Goal: Task Accomplishment & Management: Complete application form

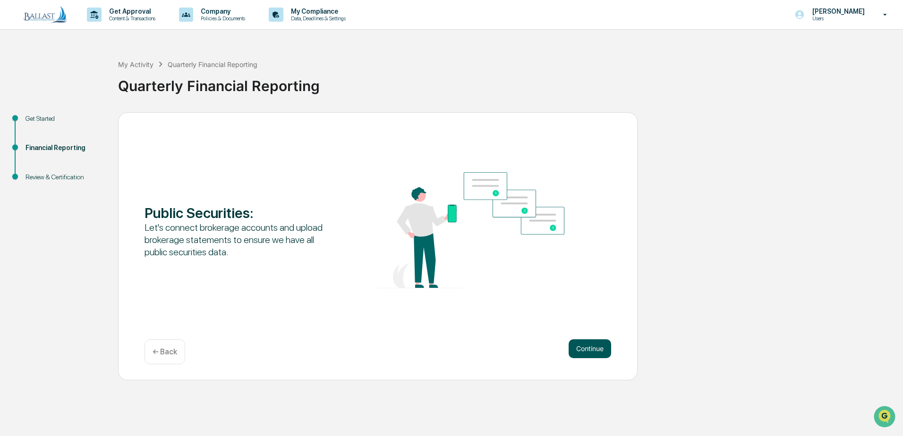
click at [593, 350] on button "Continue" at bounding box center [590, 349] width 43 height 19
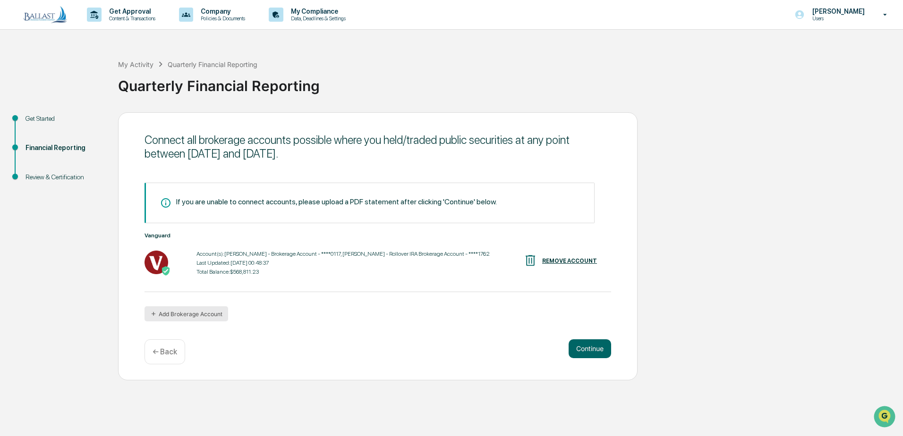
click at [207, 314] on button "Add Brokerage Account" at bounding box center [187, 314] width 84 height 15
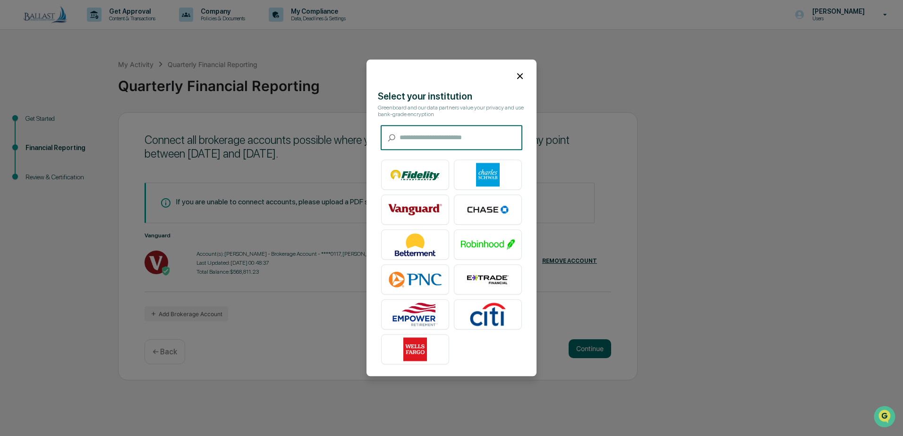
click at [493, 139] on input "text" at bounding box center [461, 138] width 123 height 25
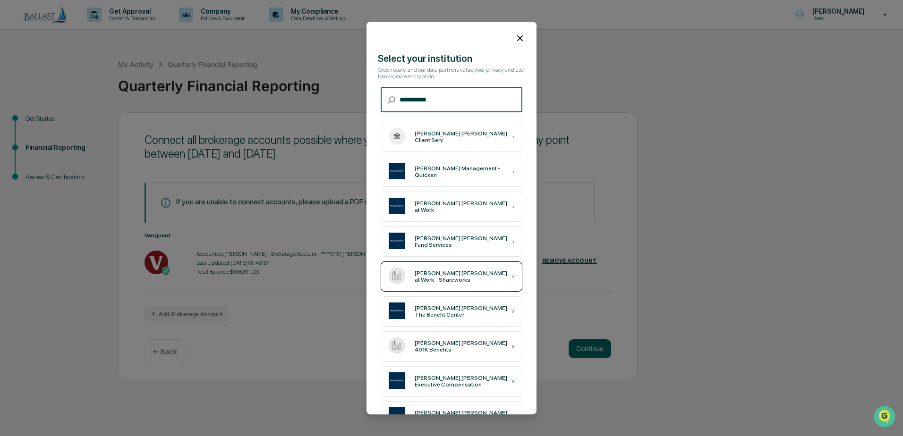
type input "**********"
click at [459, 280] on div "[PERSON_NAME] [PERSON_NAME] at Work - Shareworks" at bounding box center [463, 276] width 97 height 13
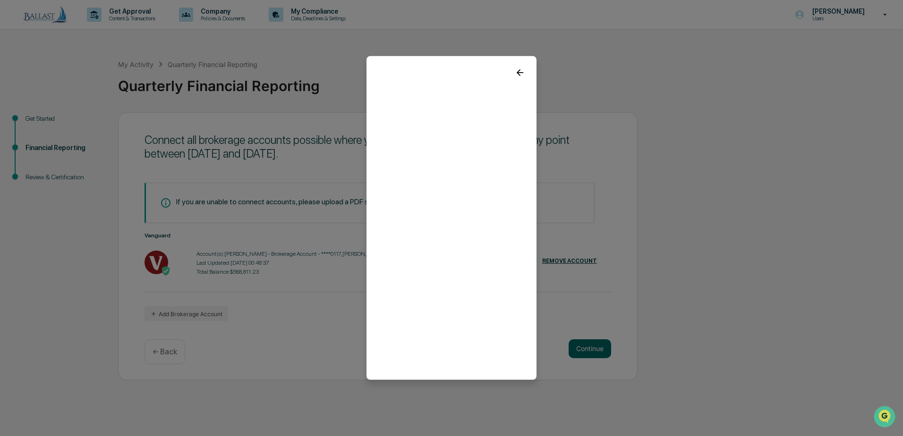
click at [517, 73] on icon at bounding box center [520, 72] width 7 height 7
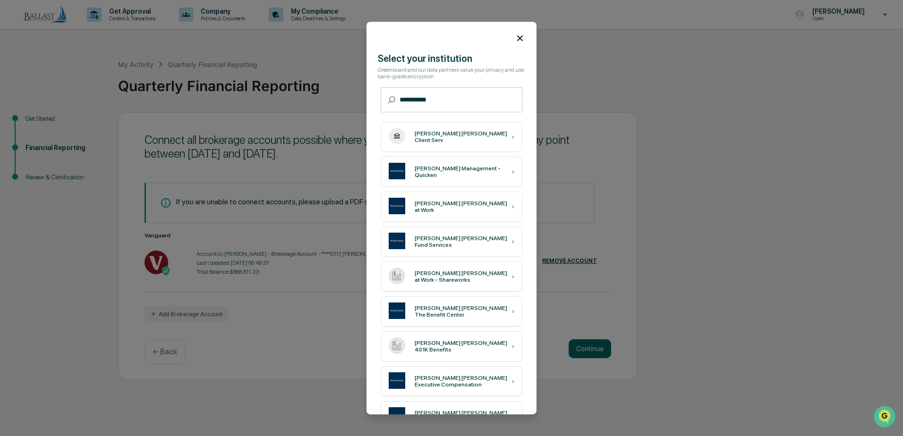
click at [517, 38] on icon at bounding box center [520, 38] width 10 height 10
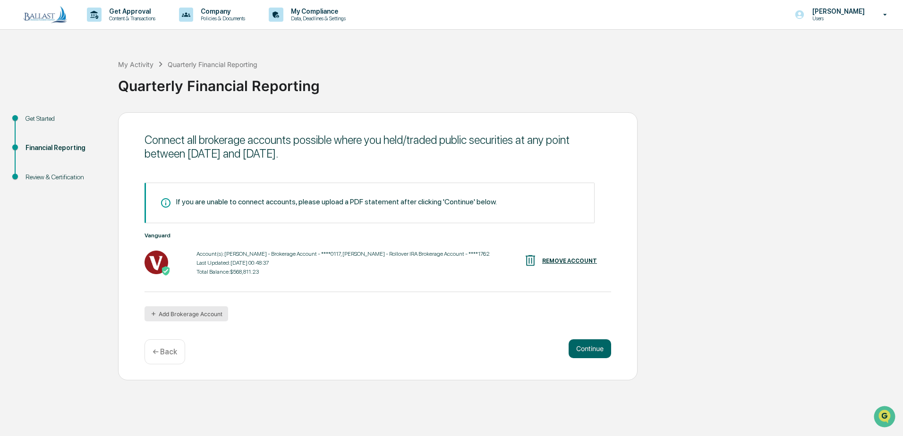
click at [199, 315] on button "Add Brokerage Account" at bounding box center [187, 314] width 84 height 15
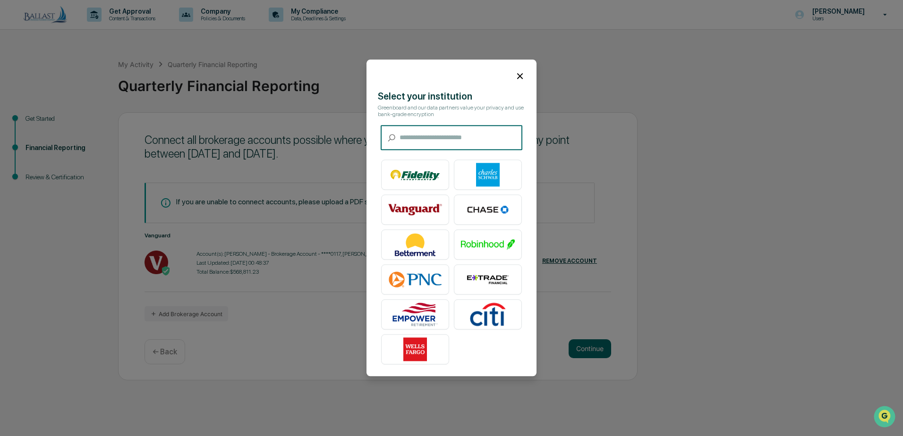
click at [516, 72] on icon at bounding box center [520, 76] width 10 height 10
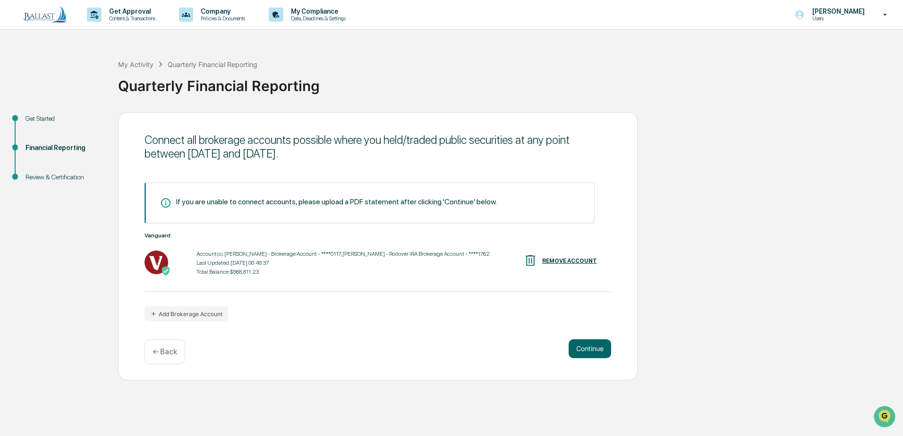
click at [434, 275] on div "Total Balance: $568,811.23" at bounding box center [342, 272] width 293 height 7
click at [378, 199] on div "If you are unable to connect accounts, please upload a PDF statement after clic…" at bounding box center [336, 201] width 321 height 9
click at [581, 345] on button "Continue" at bounding box center [590, 349] width 43 height 19
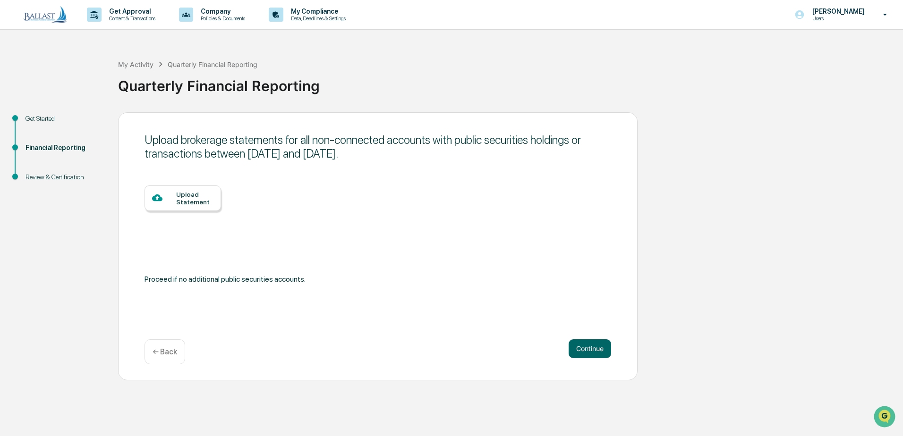
click at [198, 197] on div "Upload Statement" at bounding box center [194, 198] width 37 height 15
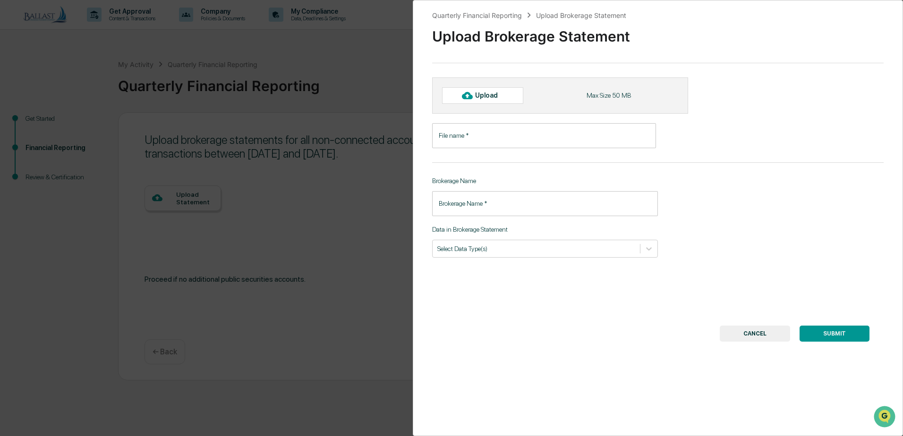
click at [492, 96] on div "Upload" at bounding box center [490, 96] width 31 height 8
type input "**********"
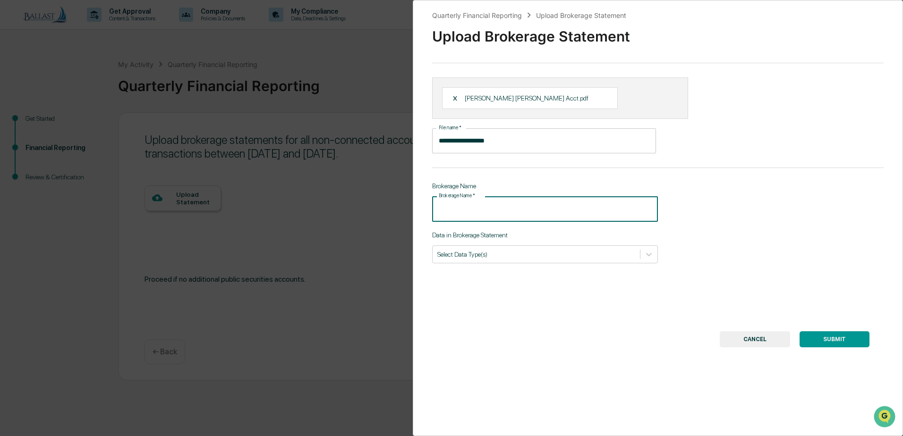
click at [577, 214] on input "Brokerage Name   *" at bounding box center [545, 208] width 226 height 25
type input "**********"
click at [579, 260] on div "Select Data Type(s)" at bounding box center [536, 254] width 207 height 13
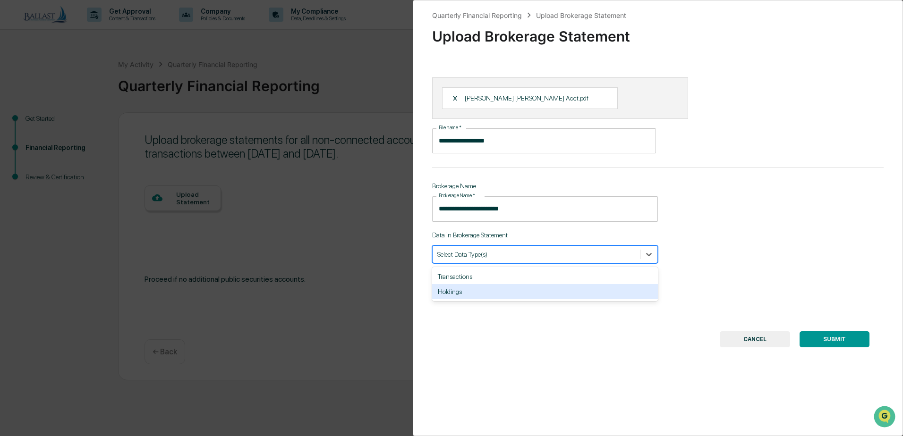
click at [495, 294] on div "Holdings" at bounding box center [545, 291] width 226 height 15
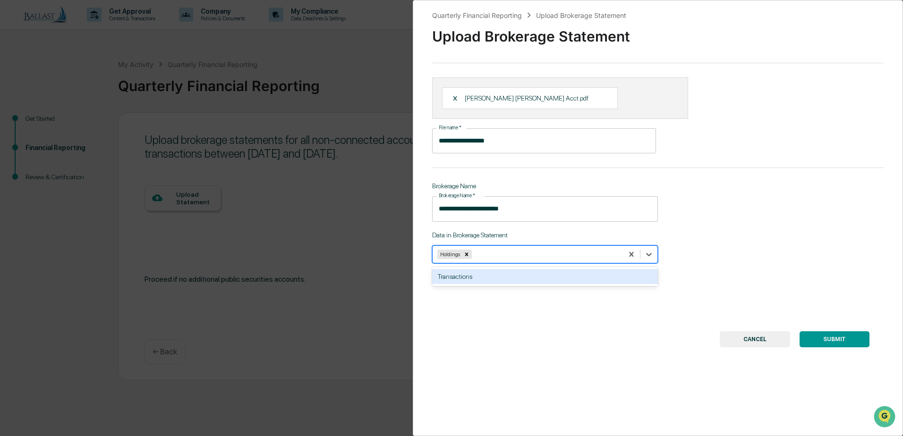
click at [555, 328] on div "**********" at bounding box center [658, 218] width 490 height 436
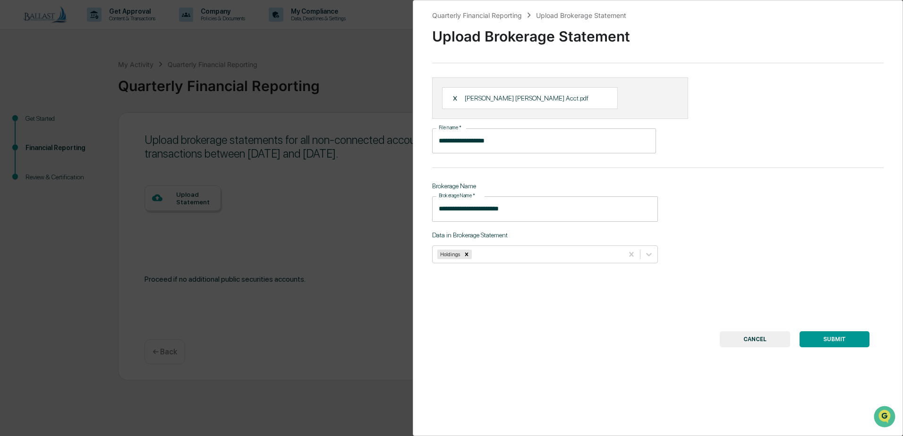
click at [826, 336] on button "SUBMIT" at bounding box center [835, 340] width 70 height 16
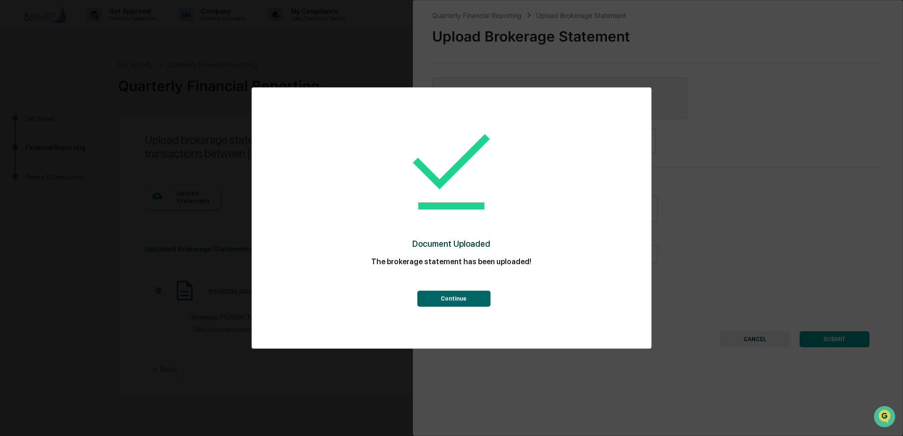
click at [455, 298] on button "Continue" at bounding box center [453, 299] width 73 height 16
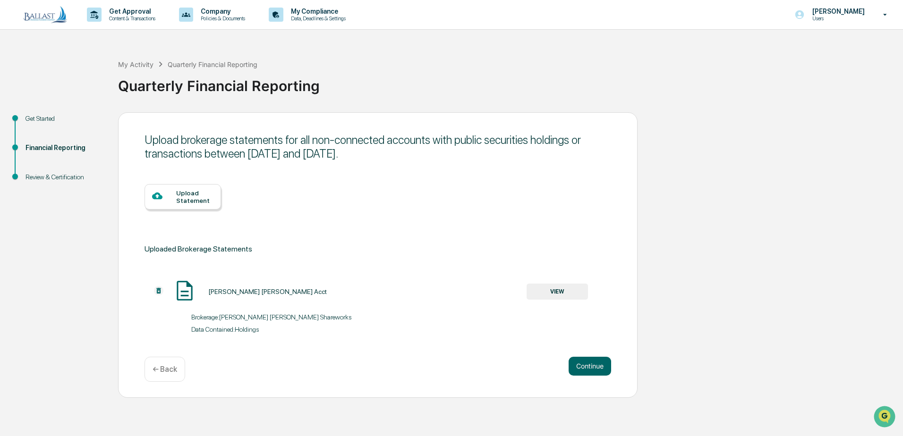
click at [565, 288] on button "VIEW" at bounding box center [557, 292] width 61 height 16
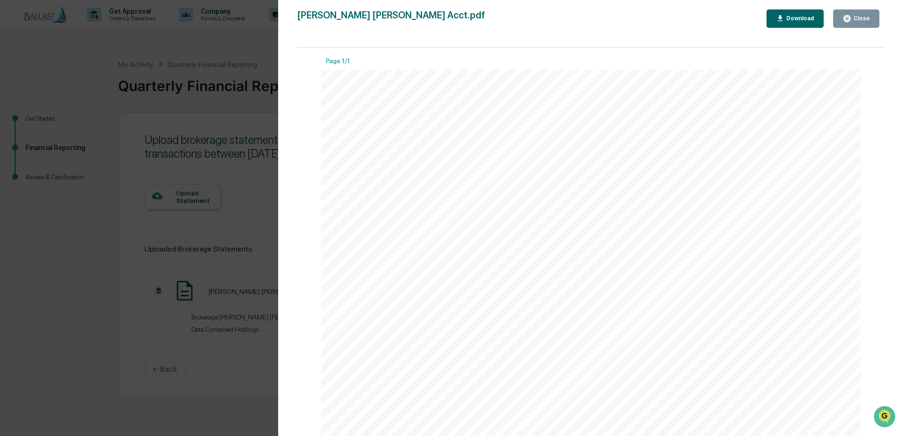
click at [227, 43] on div "Version History [DATE] 05:32 PM [PERSON_NAME] [PERSON_NAME] Acct.pdf Close Down…" at bounding box center [451, 218] width 903 height 436
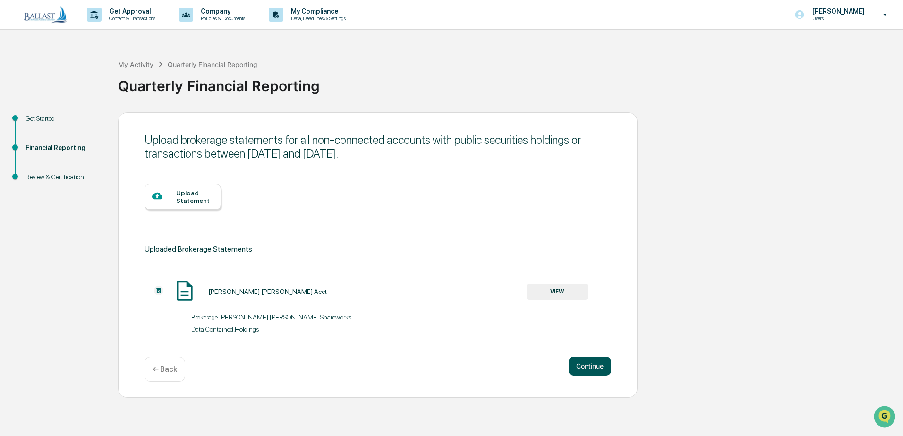
click at [588, 365] on button "Continue" at bounding box center [590, 366] width 43 height 19
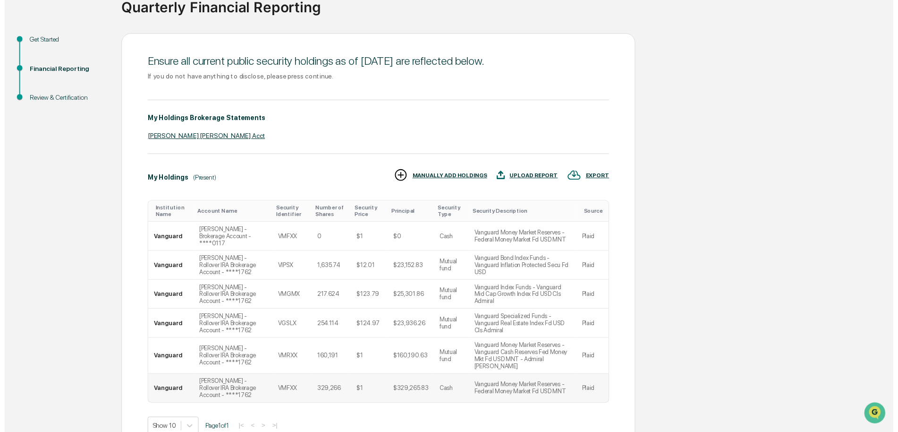
scroll to position [124, 0]
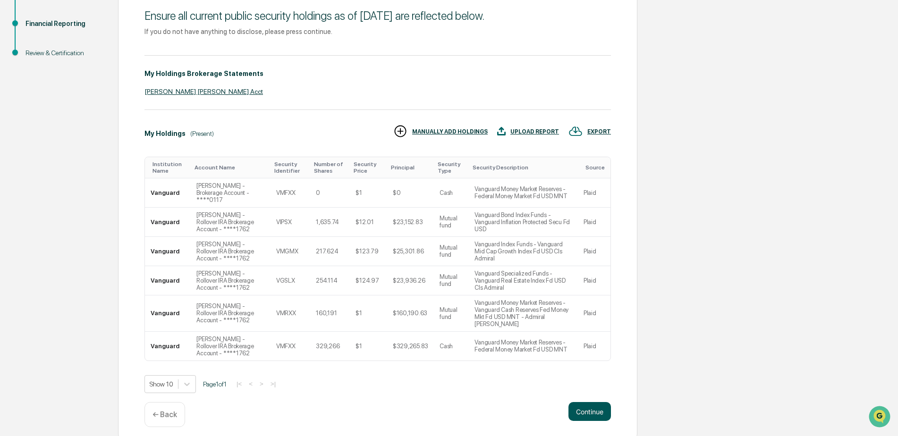
click at [597, 403] on button "Continue" at bounding box center [590, 411] width 43 height 19
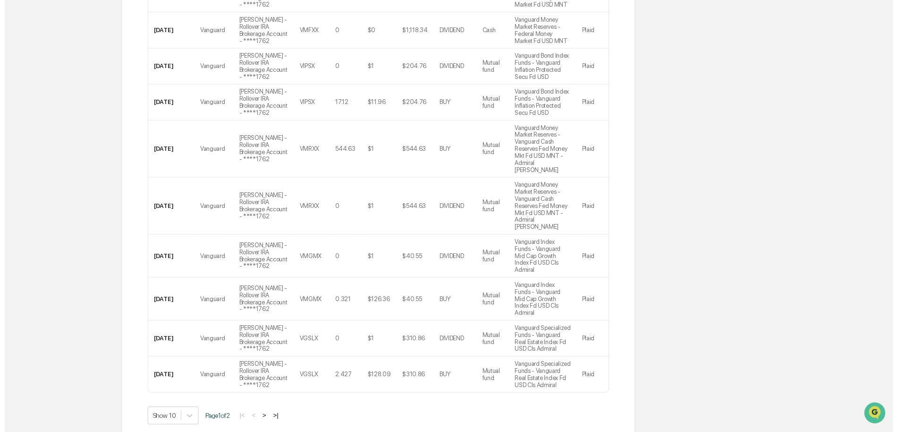
scroll to position [300, 0]
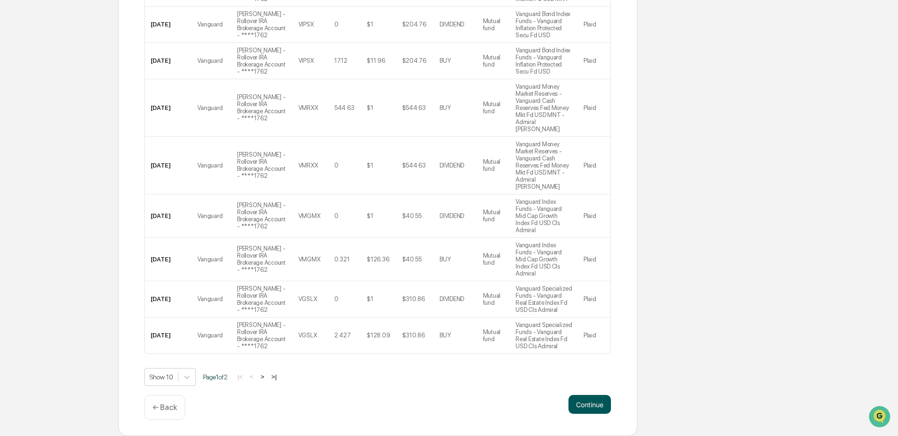
click at [593, 402] on button "Continue" at bounding box center [590, 404] width 43 height 19
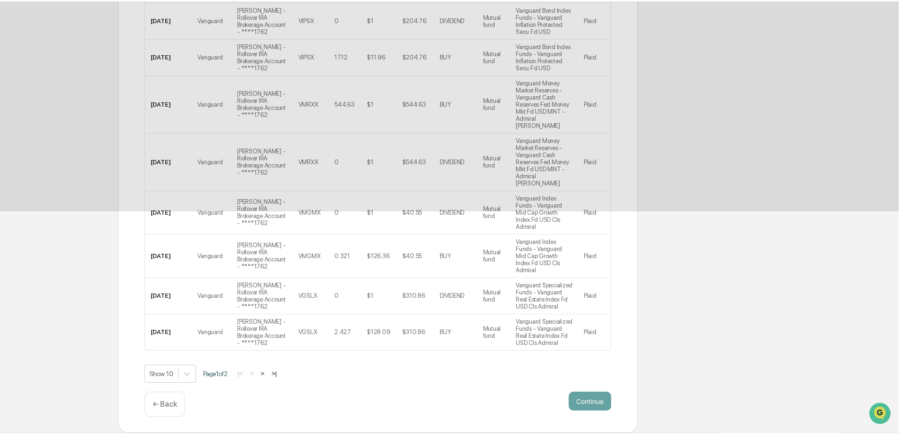
scroll to position [0, 0]
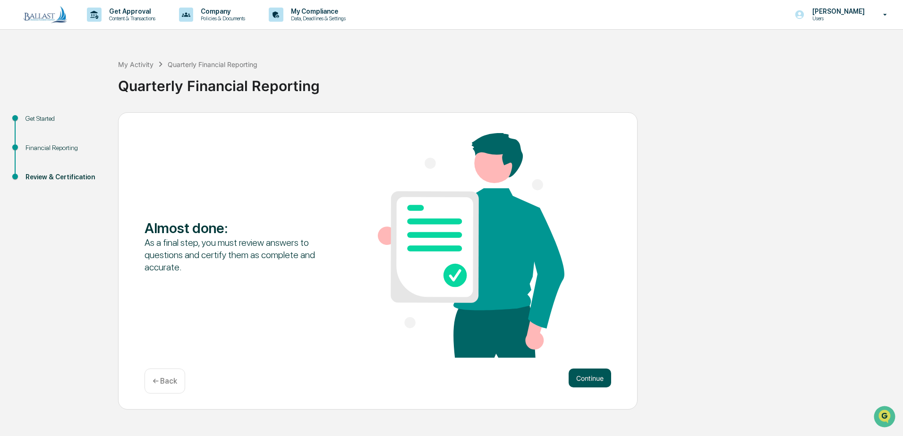
click at [593, 380] on button "Continue" at bounding box center [590, 378] width 43 height 19
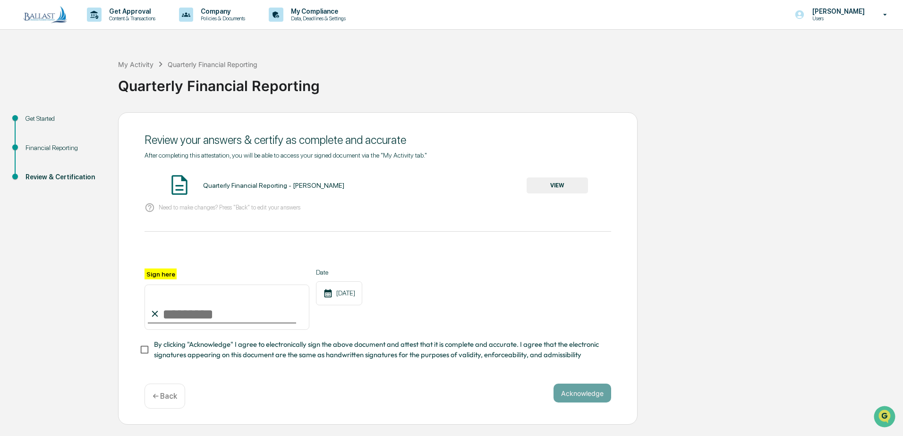
click at [215, 317] on input "Sign here" at bounding box center [227, 307] width 165 height 45
type input "**********"
click at [557, 184] on button "VIEW" at bounding box center [557, 186] width 61 height 16
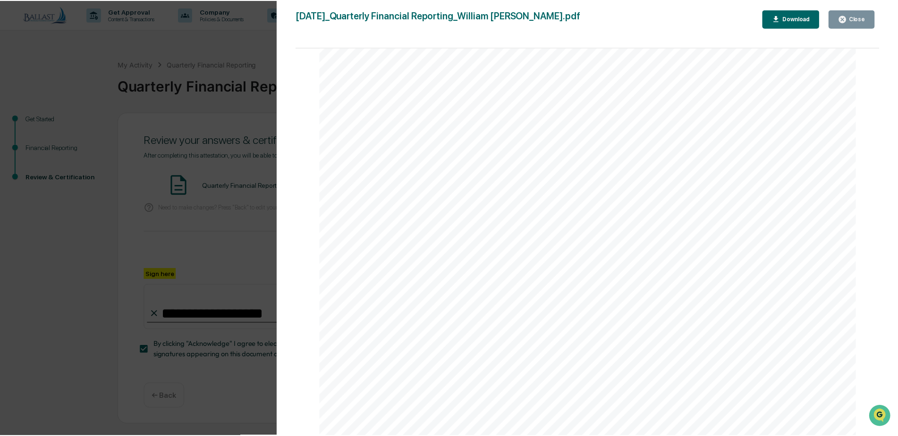
scroll to position [4203, 0]
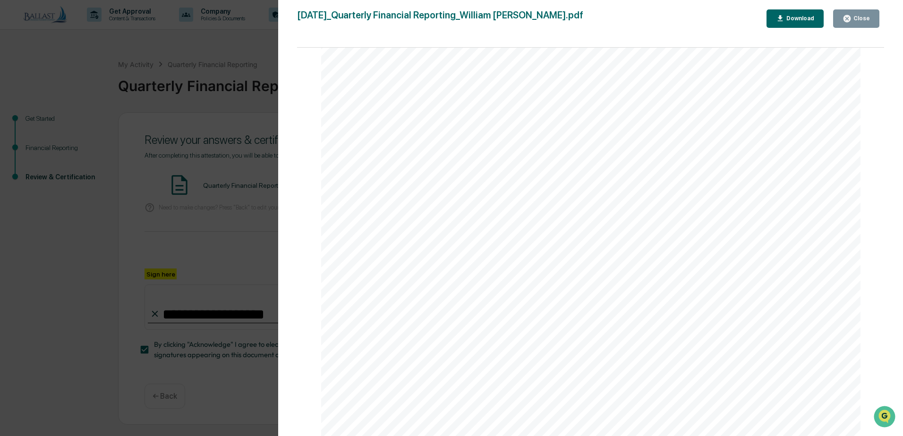
click at [72, 82] on div "Version History [DATE] 05:33 PM [PERSON_NAME] [DATE]_Quarterly Financial Report…" at bounding box center [451, 218] width 903 height 436
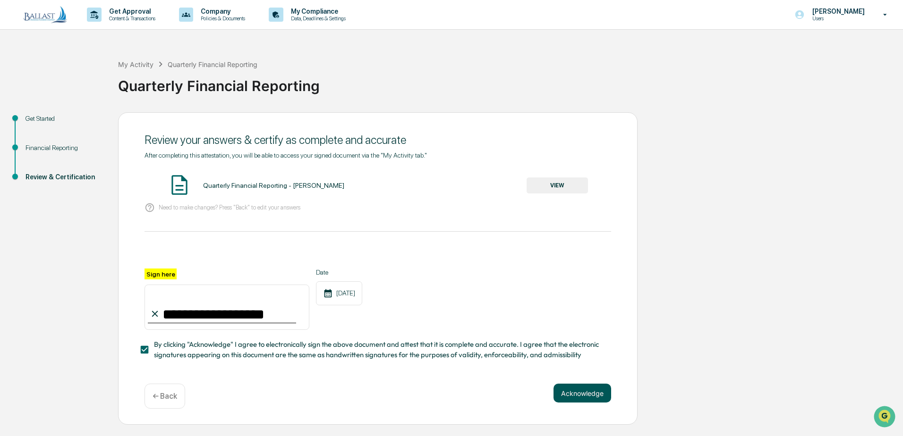
click at [586, 396] on button "Acknowledge" at bounding box center [582, 393] width 58 height 19
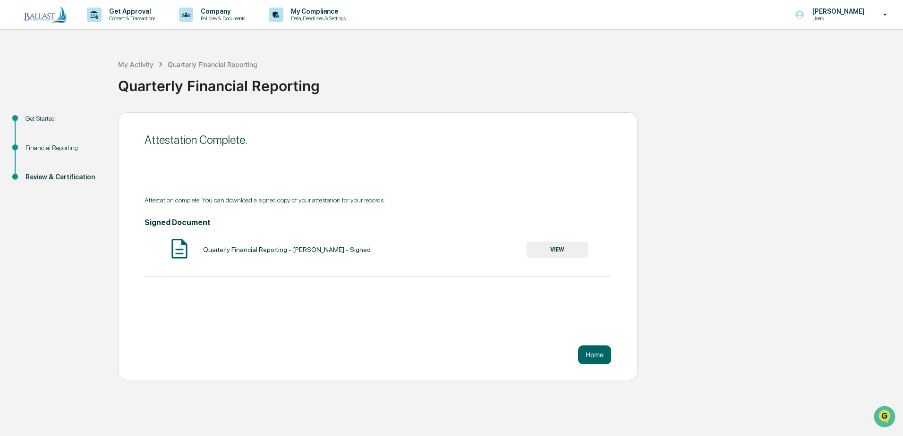
click at [564, 251] on button "VIEW" at bounding box center [557, 250] width 61 height 16
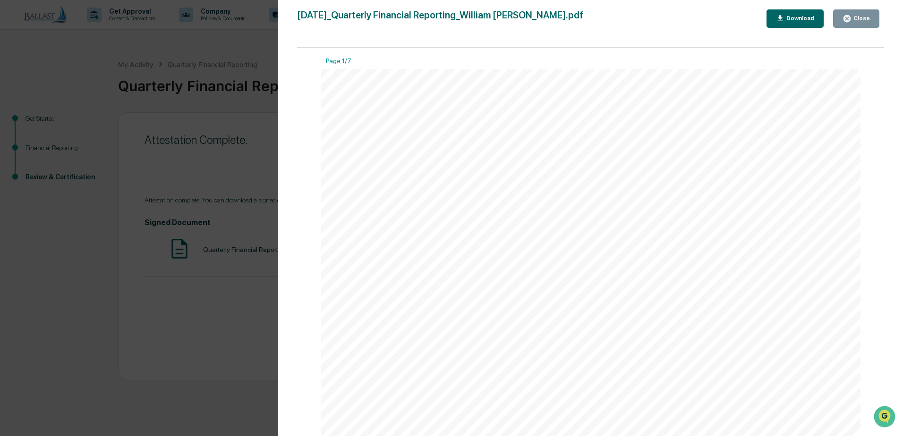
click at [783, 16] on icon "button" at bounding box center [780, 18] width 9 height 9
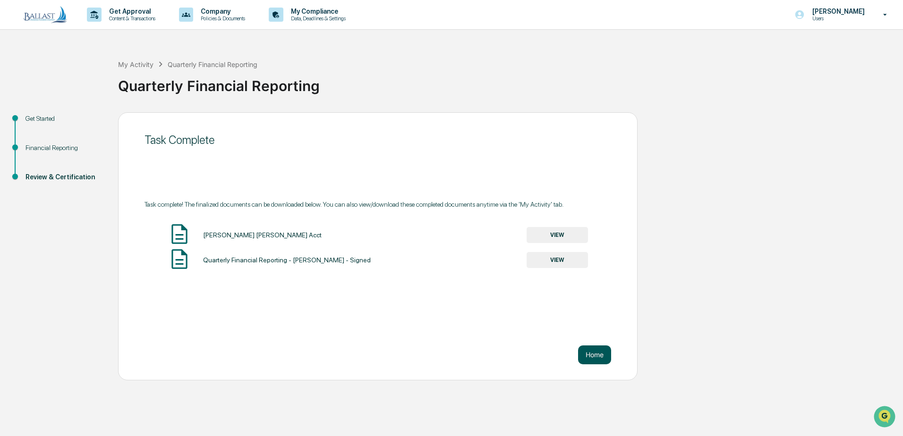
click at [590, 355] on button "Home" at bounding box center [594, 355] width 33 height 19
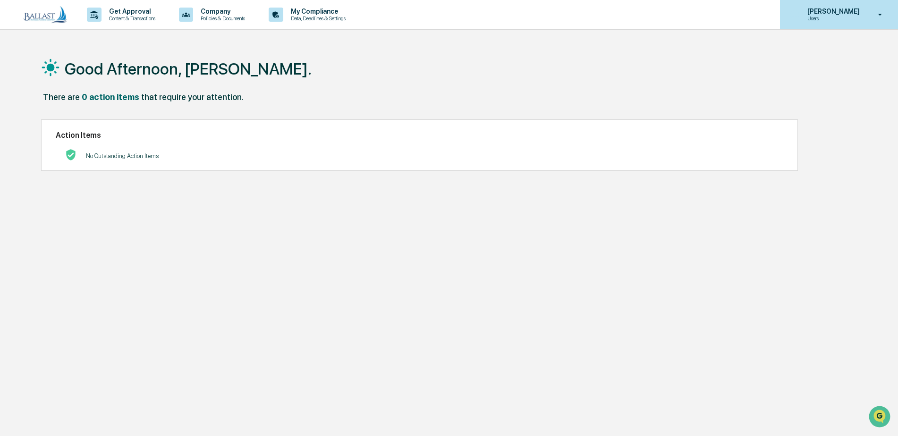
click at [877, 16] on icon at bounding box center [880, 14] width 17 height 9
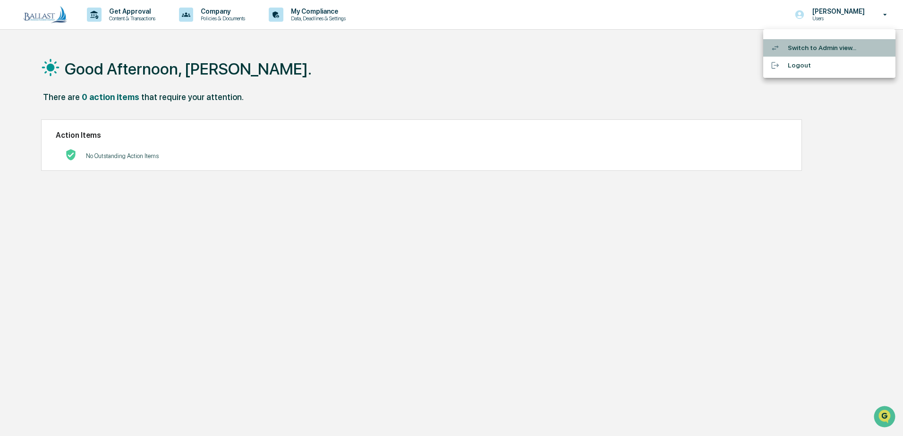
click at [815, 49] on li "Switch to Admin view..." at bounding box center [829, 47] width 132 height 17
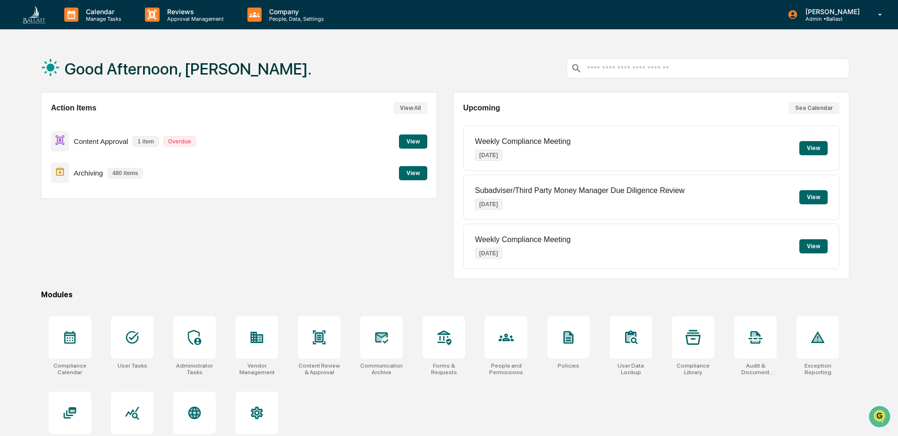
click at [417, 142] on button "View" at bounding box center [413, 142] width 28 height 14
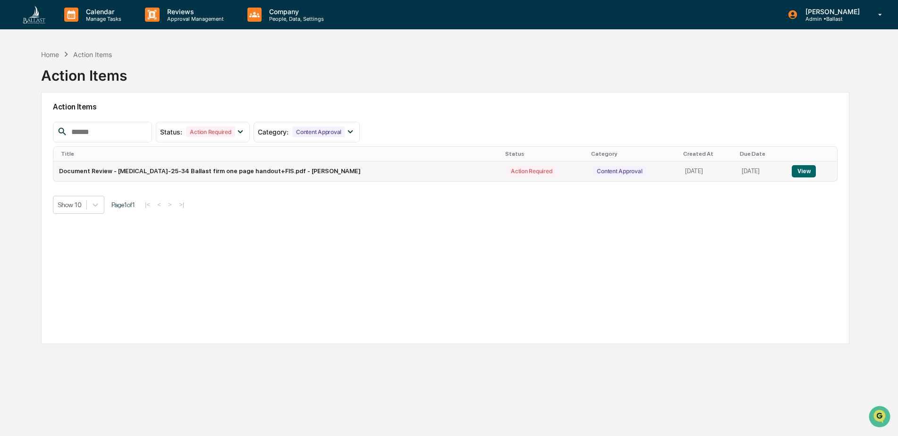
click at [264, 170] on td "Document Review - [MEDICAL_DATA]-25-34 Ballast firm one page handout+FIS.pdf - …" at bounding box center [277, 172] width 448 height 20
click at [800, 172] on button "View" at bounding box center [804, 171] width 24 height 12
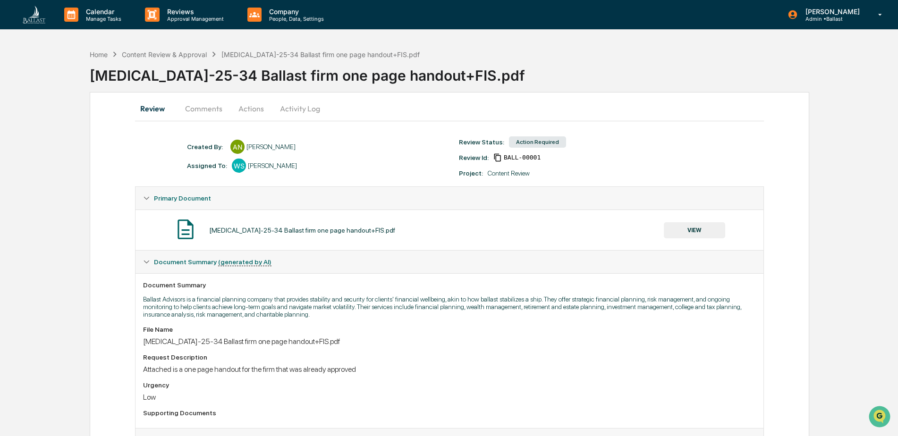
click at [201, 111] on button "Comments" at bounding box center [204, 108] width 52 height 23
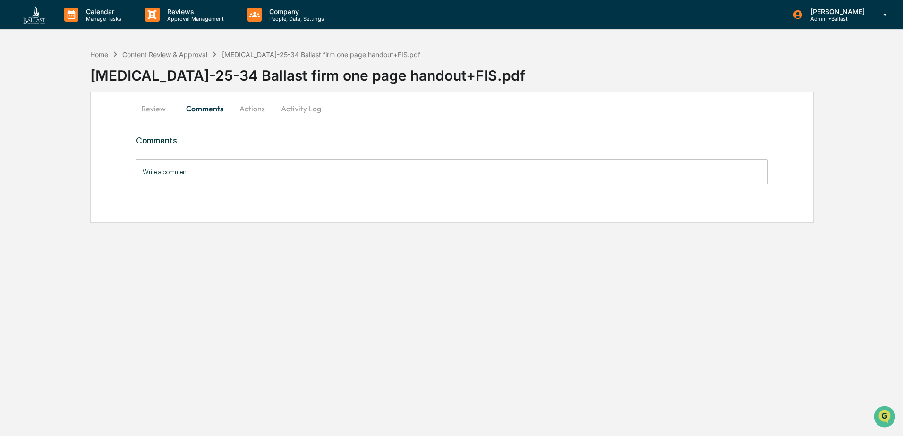
click at [255, 108] on button "Actions" at bounding box center [252, 108] width 43 height 23
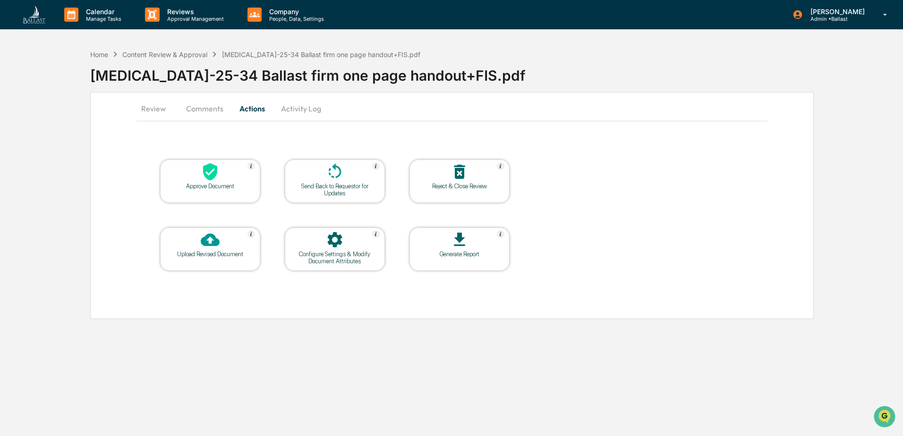
click at [208, 180] on icon at bounding box center [210, 171] width 19 height 19
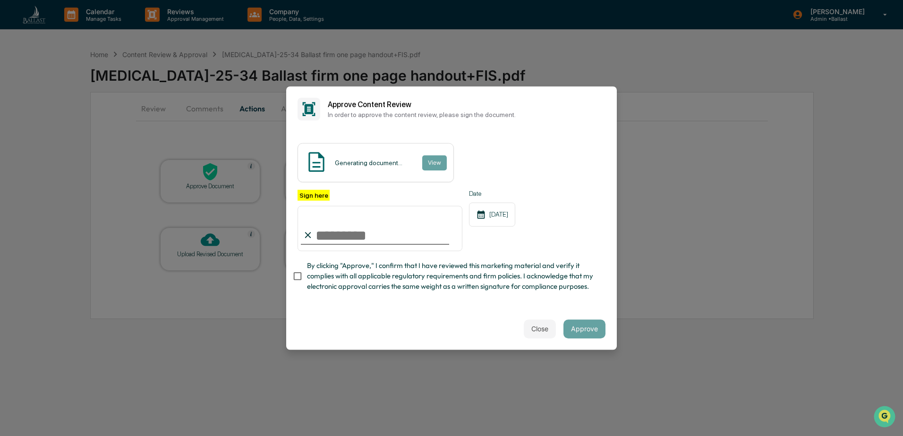
click at [340, 232] on input "Sign here" at bounding box center [380, 228] width 165 height 45
type input "**********"
click at [580, 334] on button "Approve" at bounding box center [584, 329] width 42 height 19
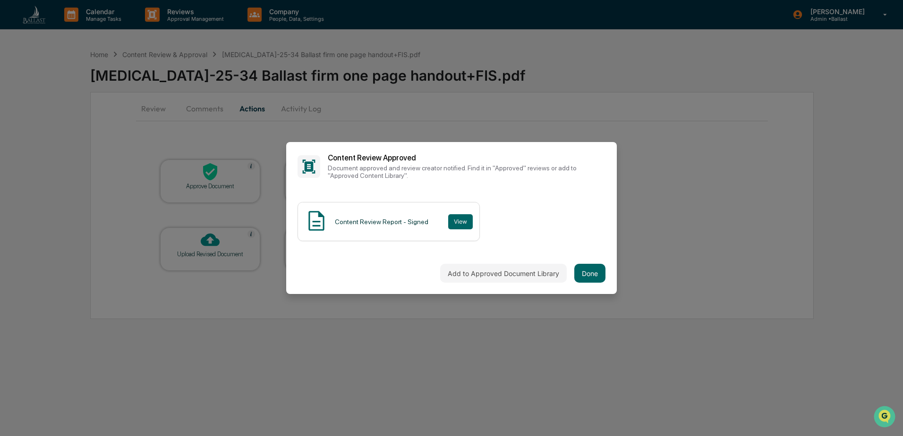
click at [576, 236] on div "Content Review Report - Signed View" at bounding box center [452, 221] width 308 height 39
click at [587, 275] on button "Done" at bounding box center [589, 273] width 31 height 19
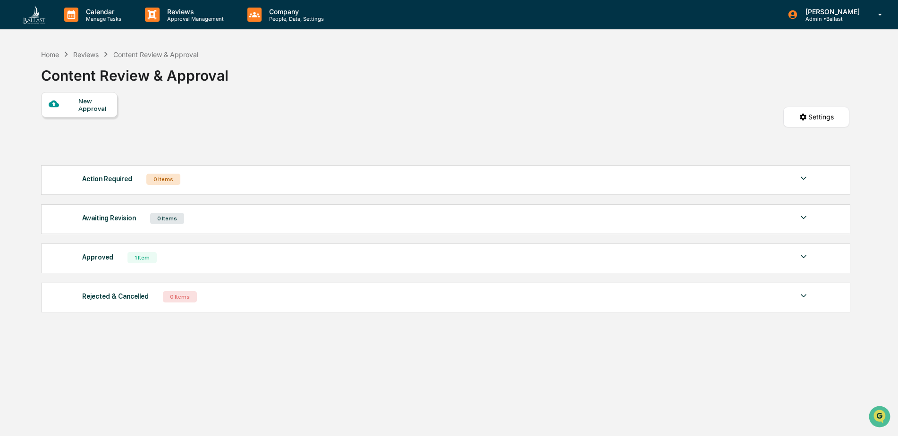
click at [802, 258] on img at bounding box center [803, 256] width 11 height 11
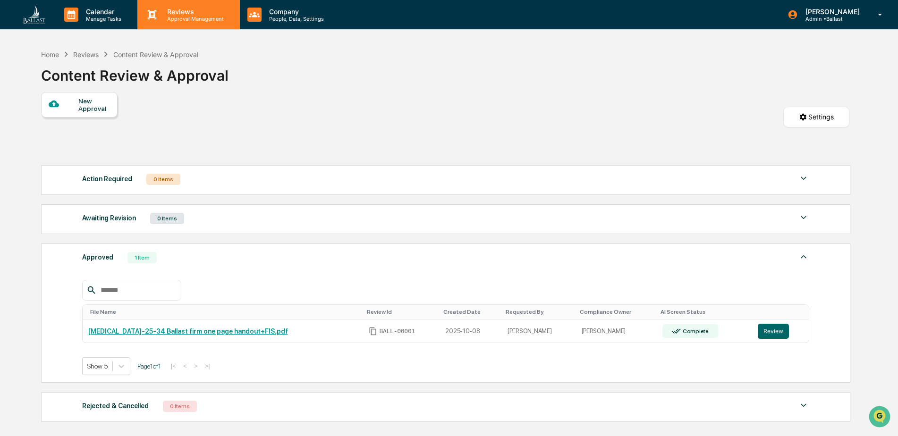
click at [182, 13] on p "Reviews" at bounding box center [194, 12] width 69 height 8
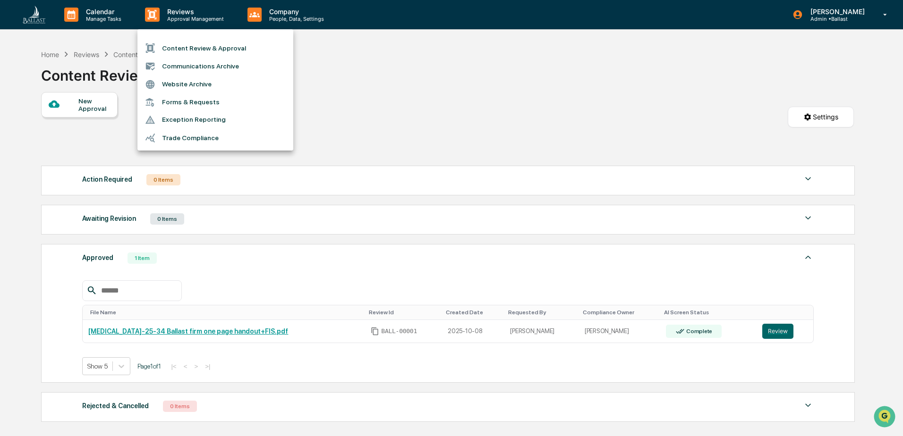
click at [180, 48] on li "Content Review & Approval" at bounding box center [215, 48] width 156 height 18
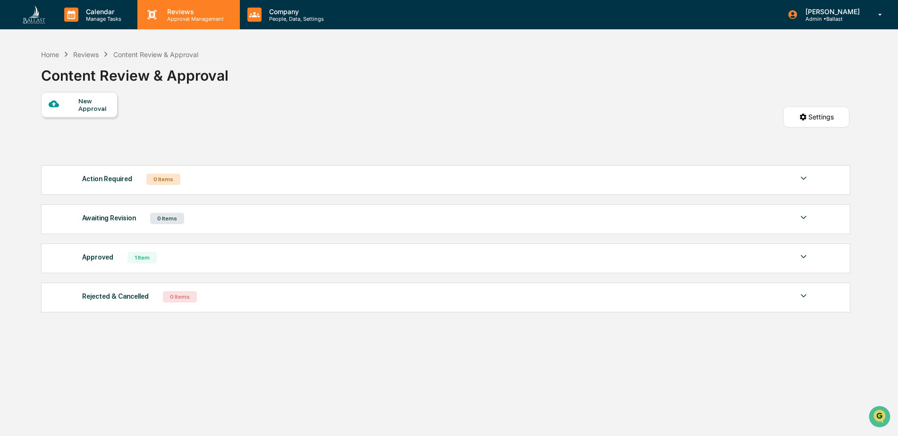
click at [201, 21] on p "Approval Management" at bounding box center [194, 19] width 69 height 7
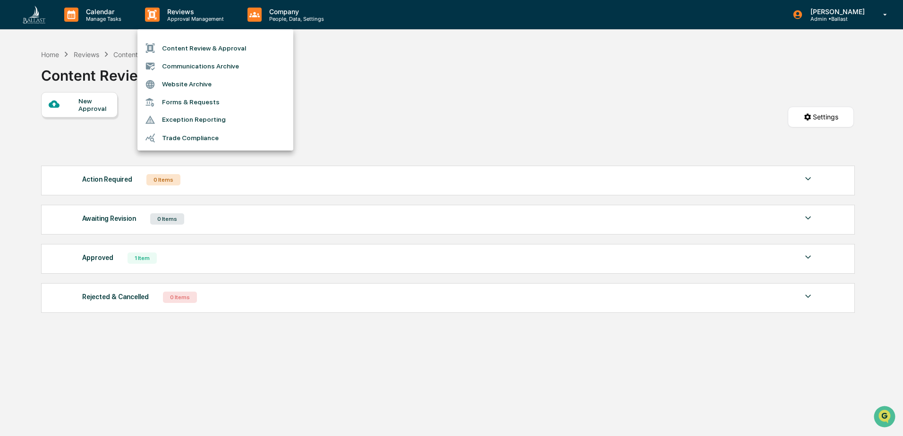
click at [100, 13] on div at bounding box center [451, 218] width 903 height 436
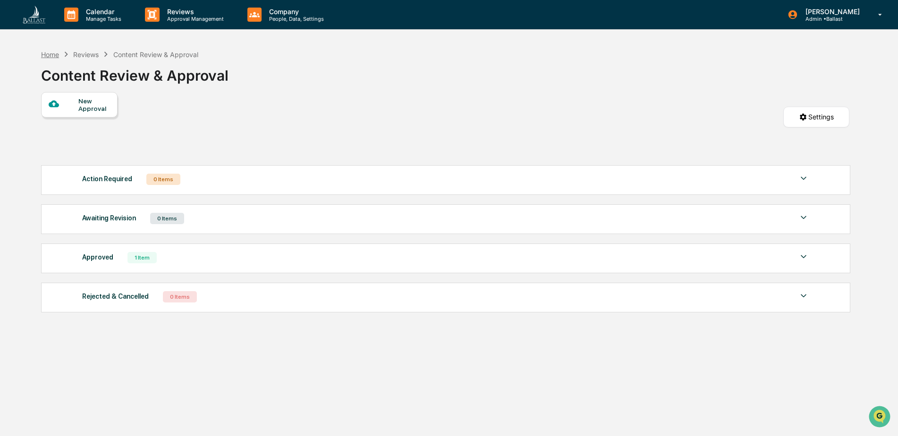
click at [55, 55] on div "Home" at bounding box center [50, 55] width 18 height 8
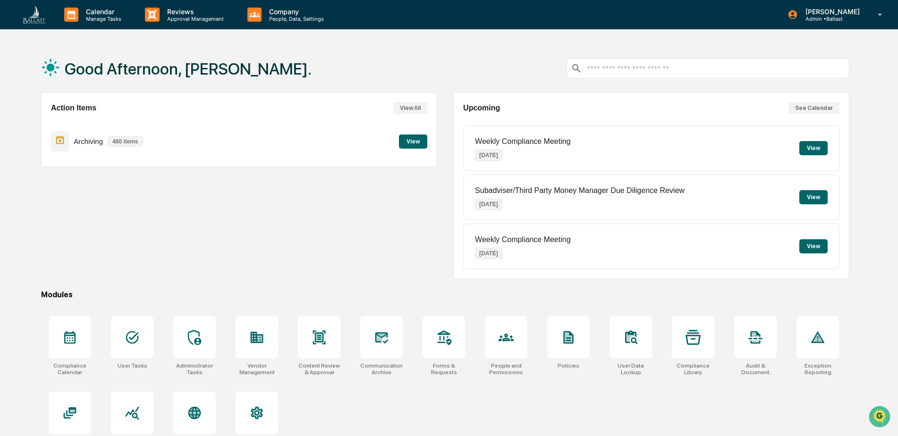
click at [416, 142] on button "View" at bounding box center [413, 142] width 28 height 14
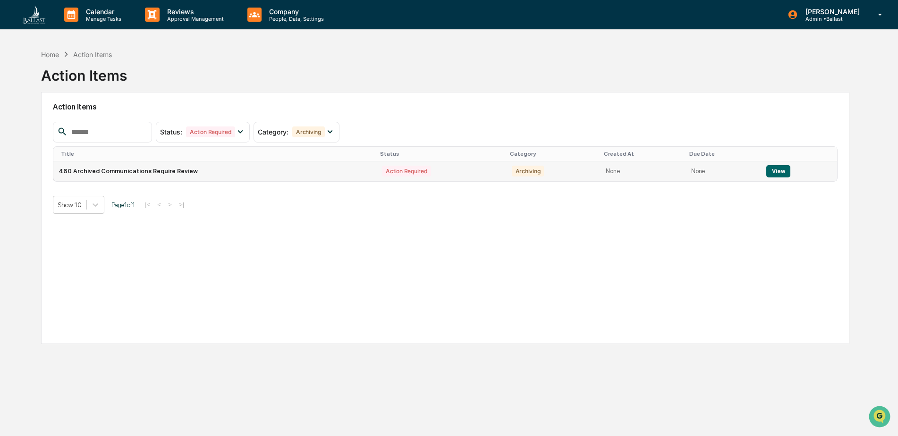
click at [156, 171] on td "480 Archived Communications Require Review" at bounding box center [214, 172] width 323 height 20
click at [157, 173] on td "480 Archived Communications Require Review" at bounding box center [214, 172] width 323 height 20
click at [775, 170] on button "View" at bounding box center [778, 171] width 24 height 12
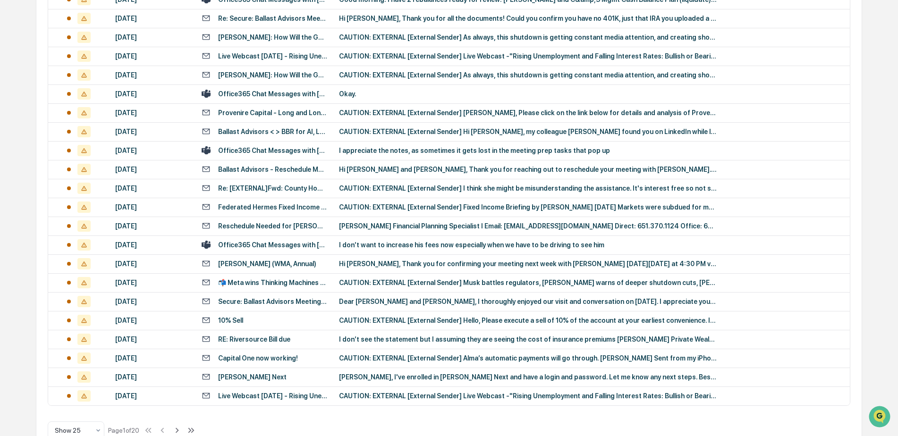
scroll to position [307, 0]
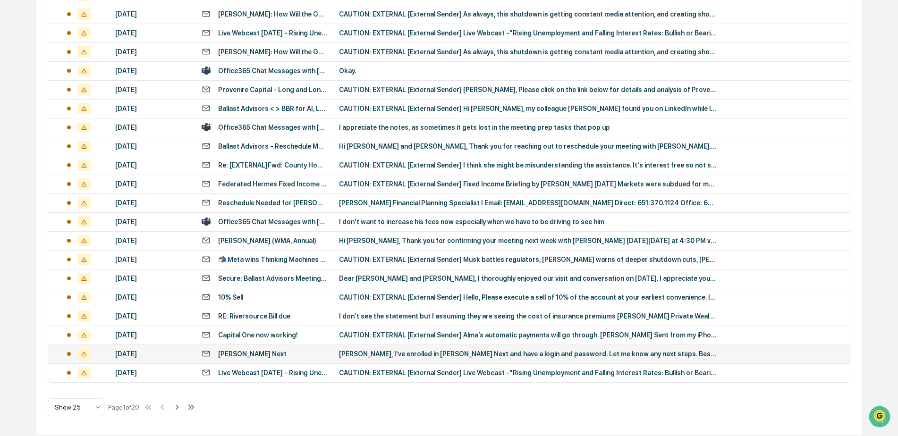
click at [248, 355] on div "[PERSON_NAME] Next" at bounding box center [252, 354] width 68 height 8
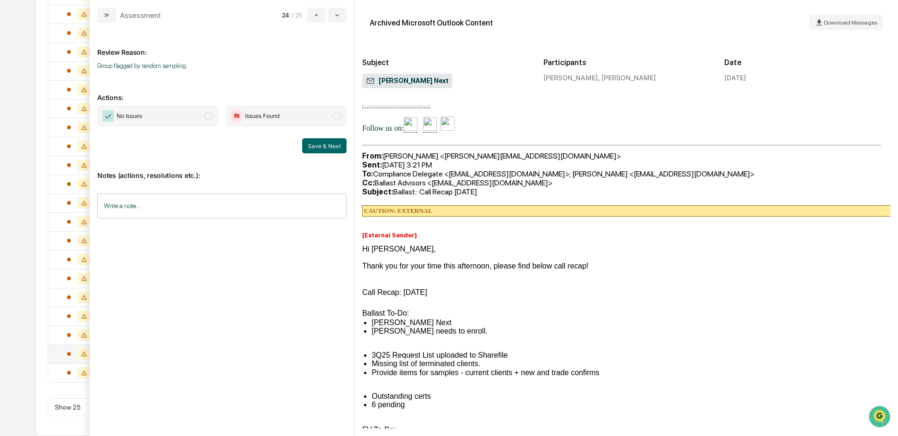
scroll to position [283, 0]
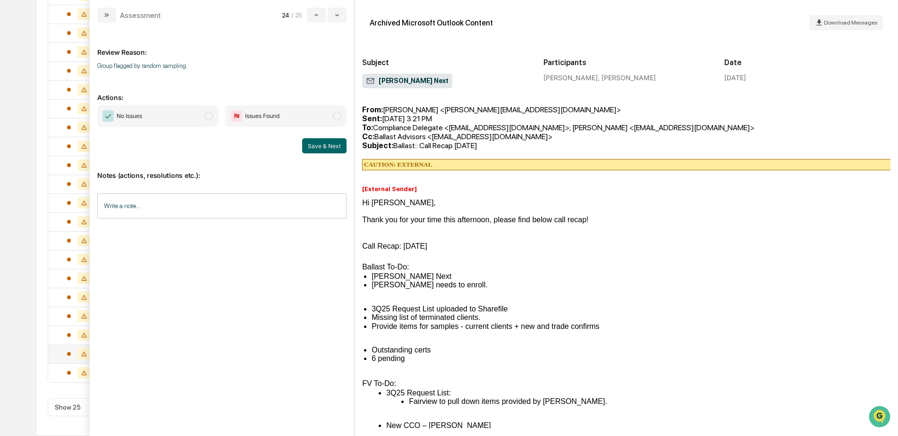
click at [26, 58] on div "Calendar Manage Tasks Reviews Approval Management Company People, Data, Setting…" at bounding box center [449, 64] width 898 height 743
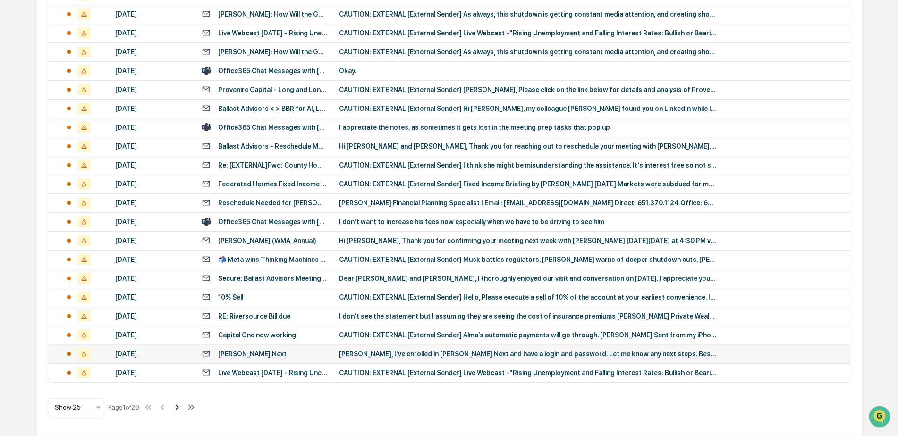
click at [180, 409] on icon at bounding box center [177, 407] width 10 height 10
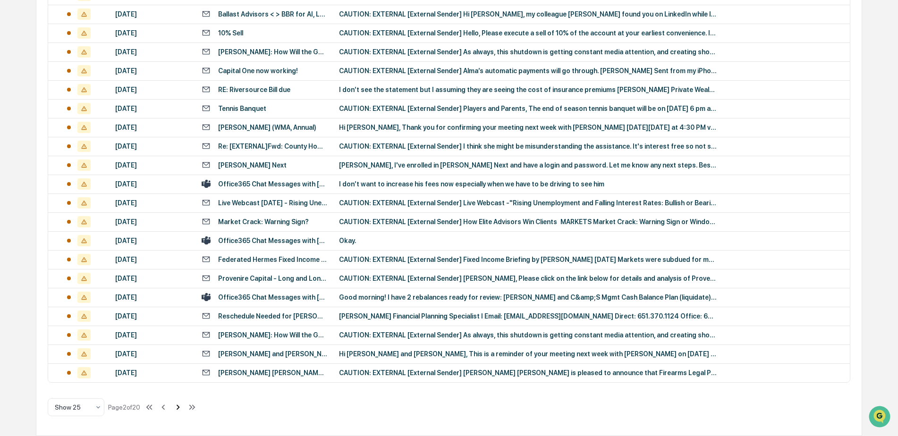
click at [180, 408] on icon at bounding box center [178, 407] width 3 height 5
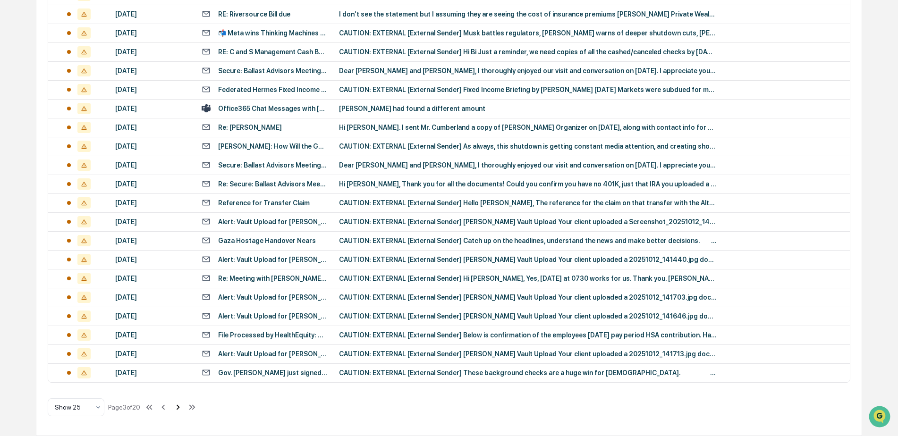
click at [181, 410] on icon at bounding box center [178, 407] width 10 height 10
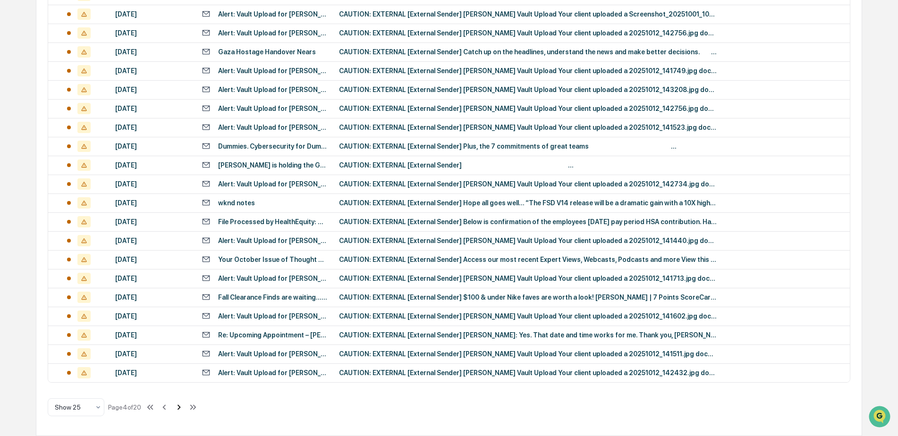
click at [179, 411] on icon at bounding box center [179, 407] width 10 height 10
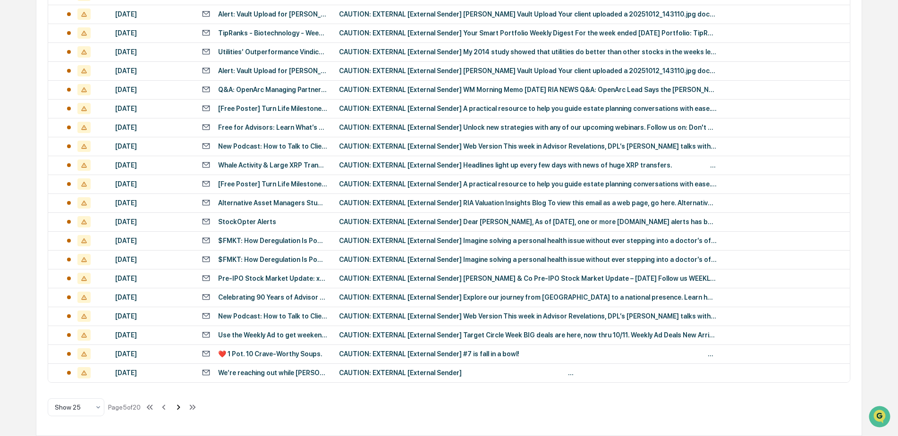
click at [179, 407] on icon at bounding box center [178, 407] width 10 height 10
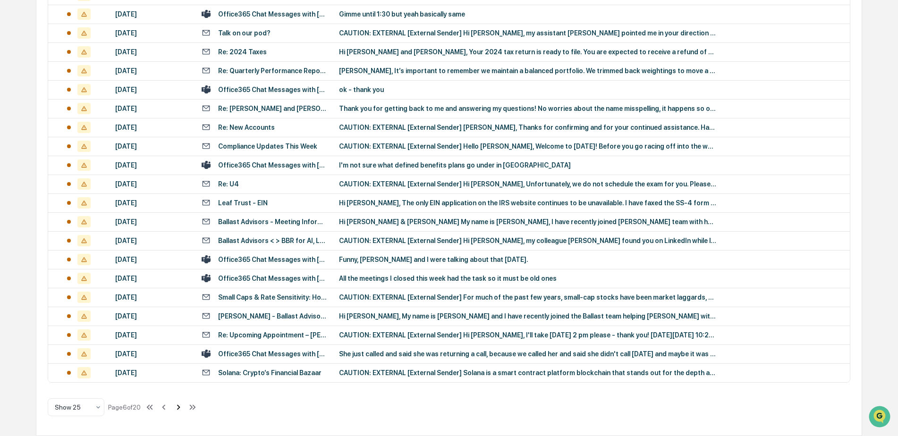
click at [180, 410] on icon at bounding box center [178, 407] width 10 height 10
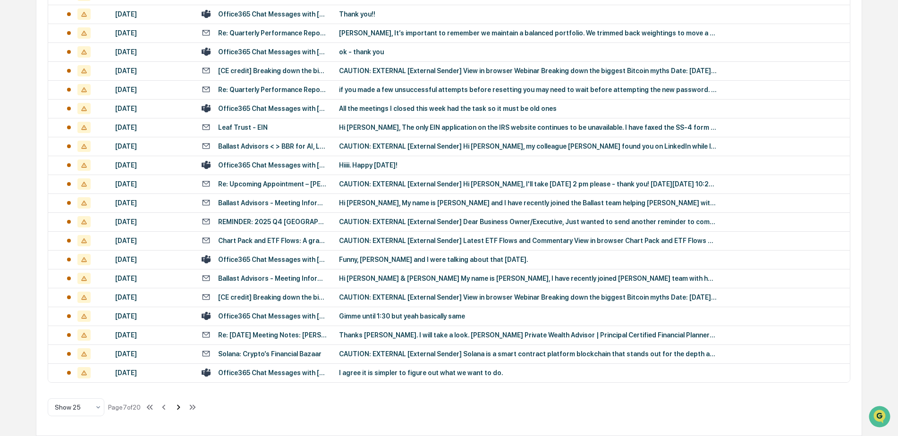
click at [179, 409] on icon at bounding box center [178, 407] width 3 height 5
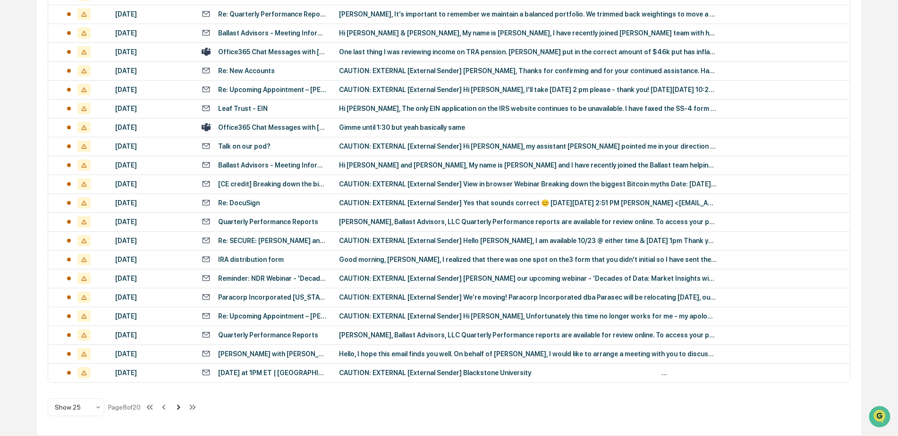
click at [179, 411] on icon at bounding box center [178, 407] width 10 height 10
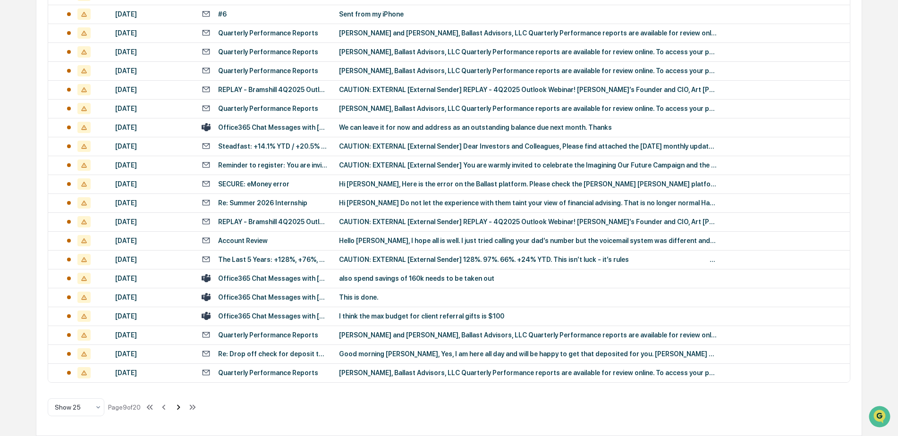
click at [179, 411] on icon at bounding box center [178, 407] width 10 height 10
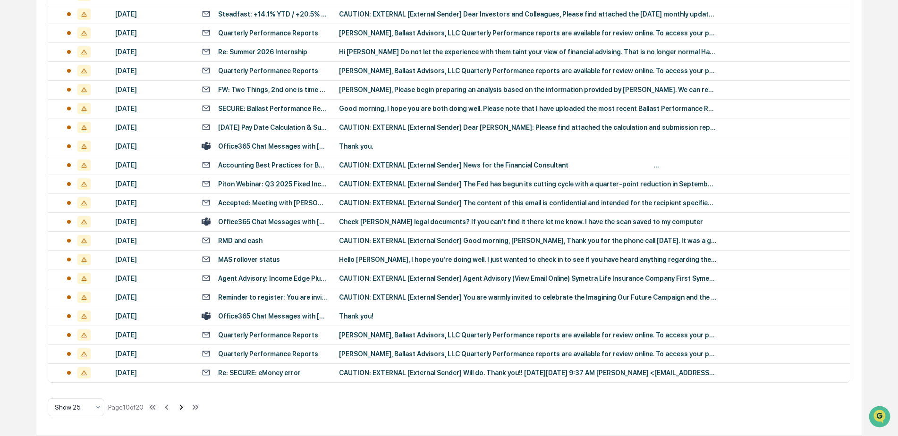
click at [180, 412] on icon at bounding box center [181, 407] width 10 height 10
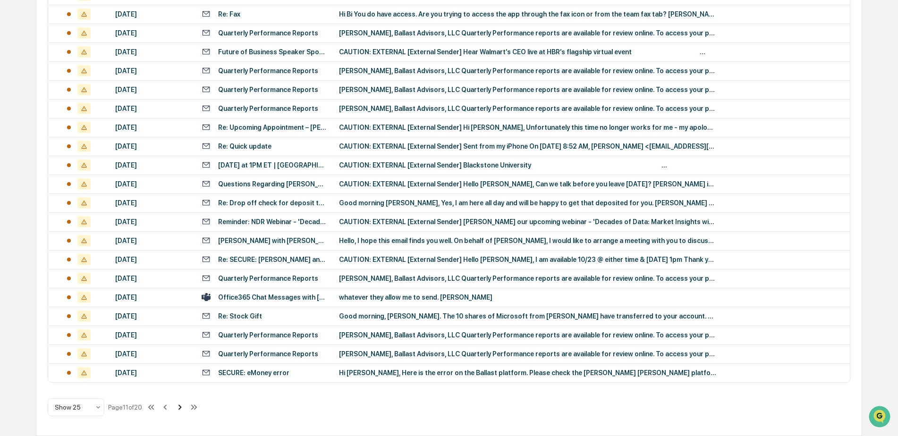
click at [183, 411] on icon at bounding box center [180, 407] width 10 height 10
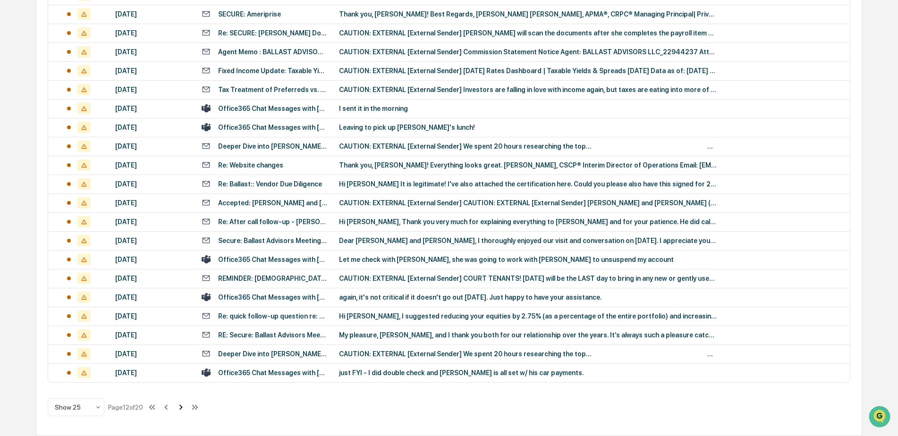
click at [183, 409] on icon at bounding box center [180, 407] width 3 height 5
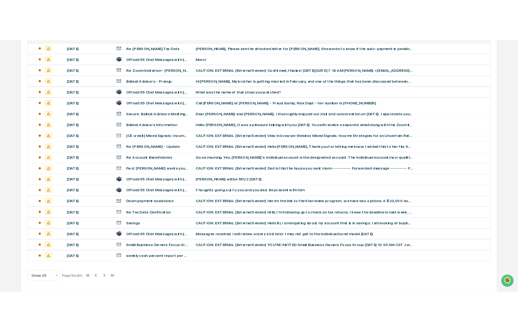
scroll to position [306, 0]
